Goal: Find specific page/section

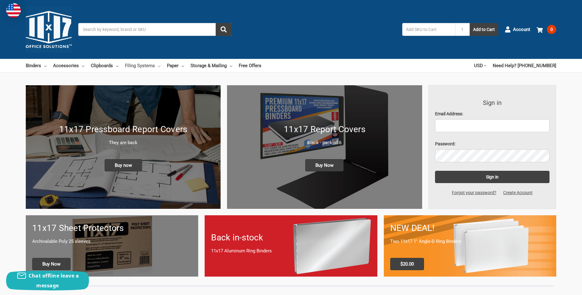
click at [136, 66] on link "Filing Systems" at bounding box center [143, 65] width 36 height 13
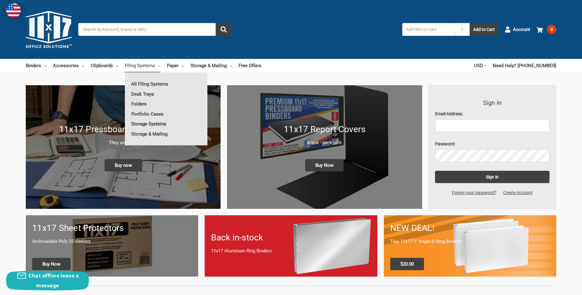
click at [135, 123] on link "Storage Systems" at bounding box center [166, 124] width 82 height 10
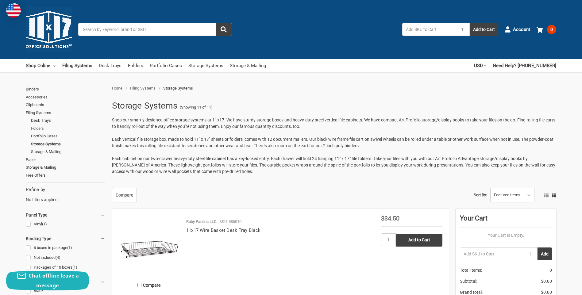
click at [37, 127] on link "Folders" at bounding box center [68, 128] width 74 height 8
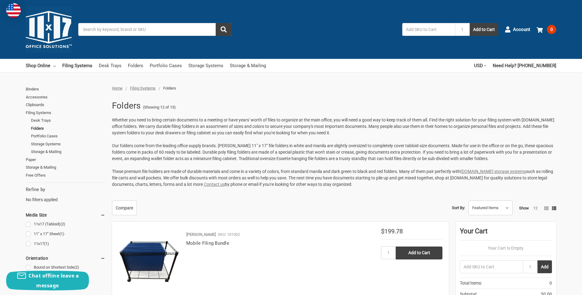
click at [107, 33] on input "Search" at bounding box center [154, 29] width 153 height 13
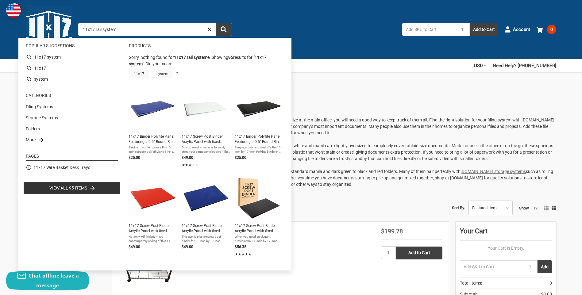
type input "11x17 system"
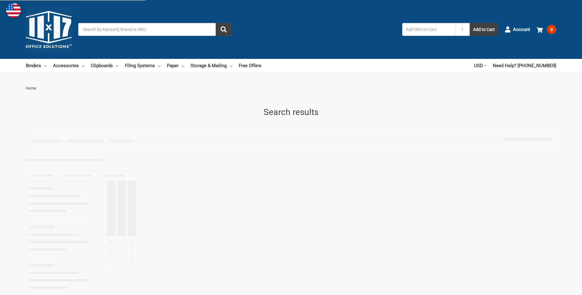
type input "11x17 system"
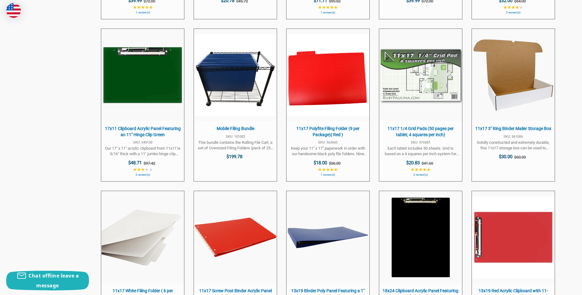
scroll to position [1410, 0]
